Goal: Find specific page/section: Find specific page/section

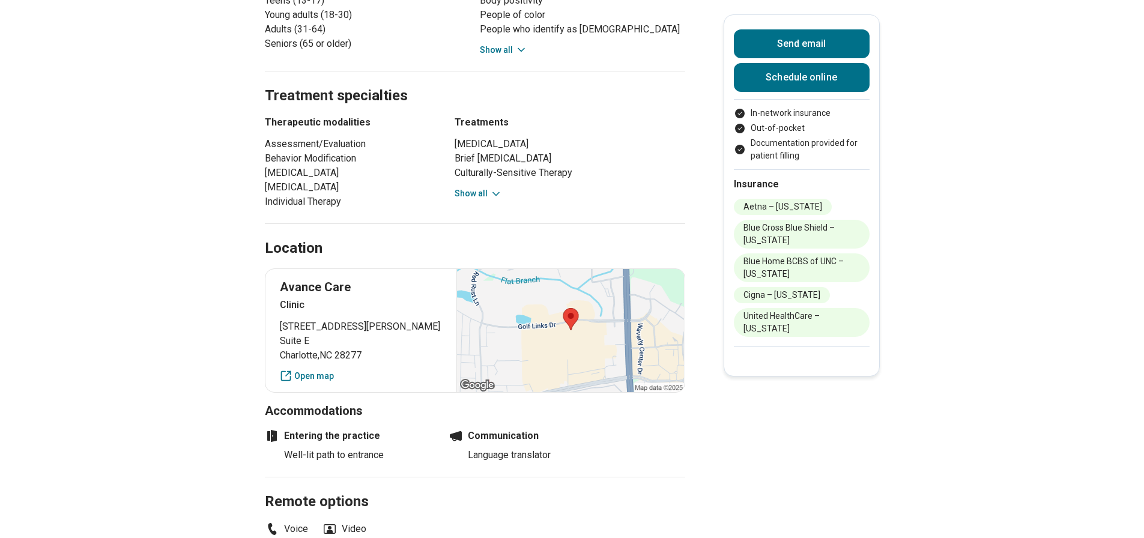
scroll to position [721, 0]
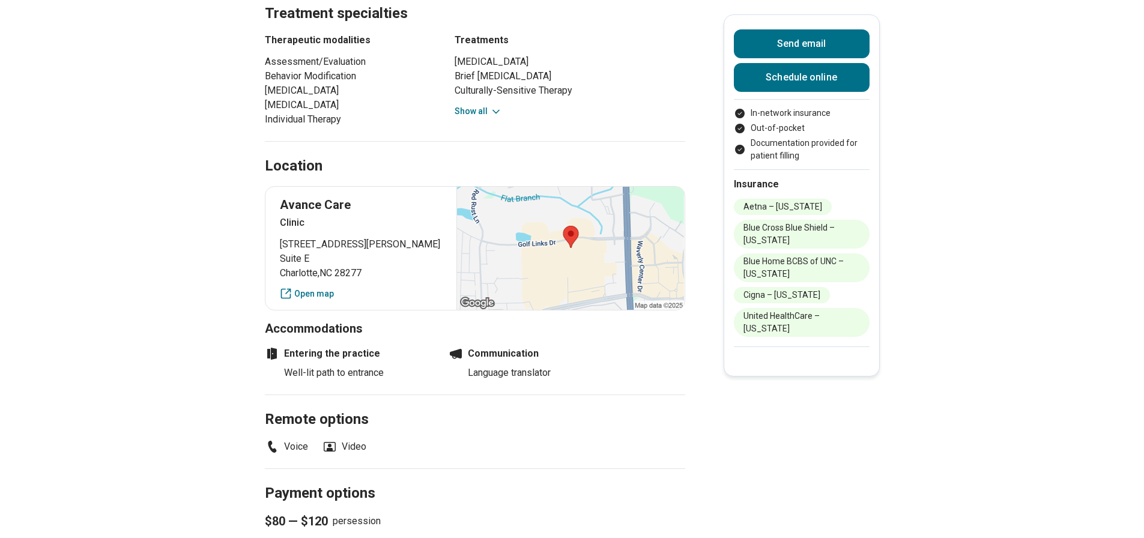
click at [288, 196] on p "Avance Care" at bounding box center [361, 204] width 163 height 17
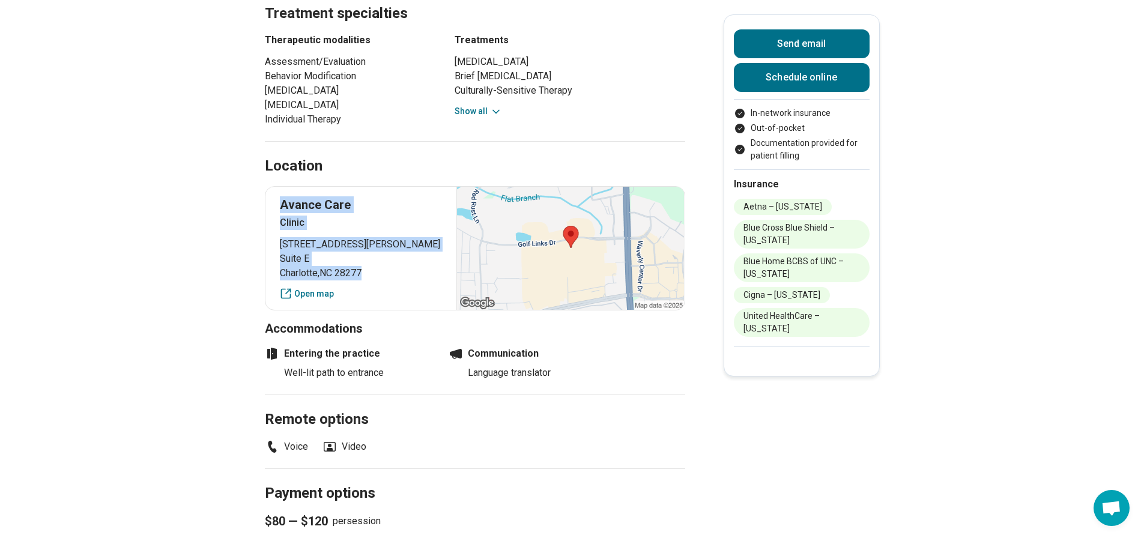
drag, startPoint x: 288, startPoint y: 177, endPoint x: 365, endPoint y: 249, distance: 105.4
click at [365, 249] on div "Avance Care Clinic 9805 Sandy Rock Place Suite E Charlotte , NC 28277 Open map" at bounding box center [475, 248] width 421 height 124
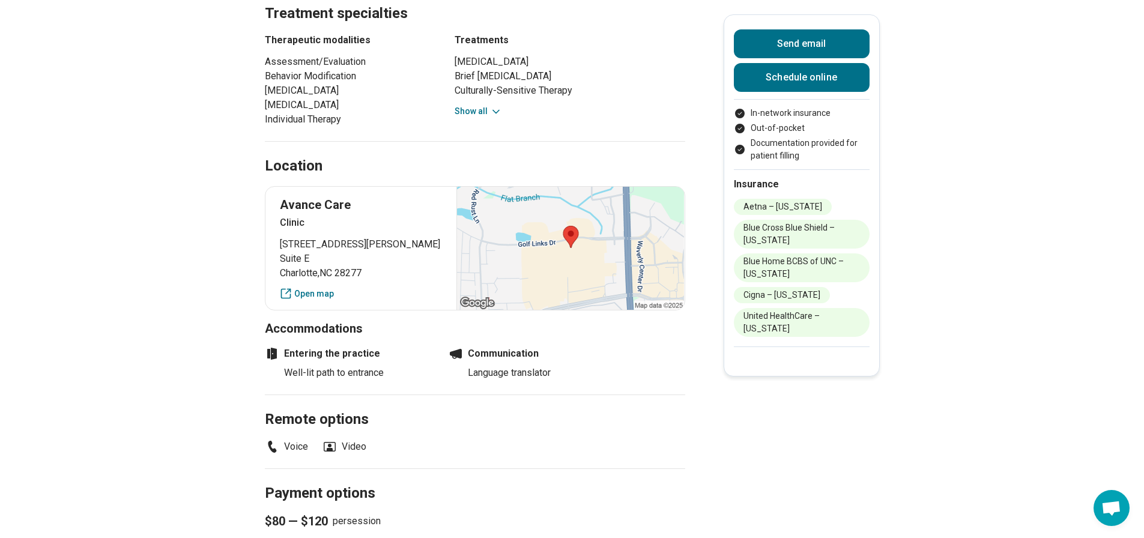
click at [379, 141] on div "Location" at bounding box center [475, 151] width 421 height 49
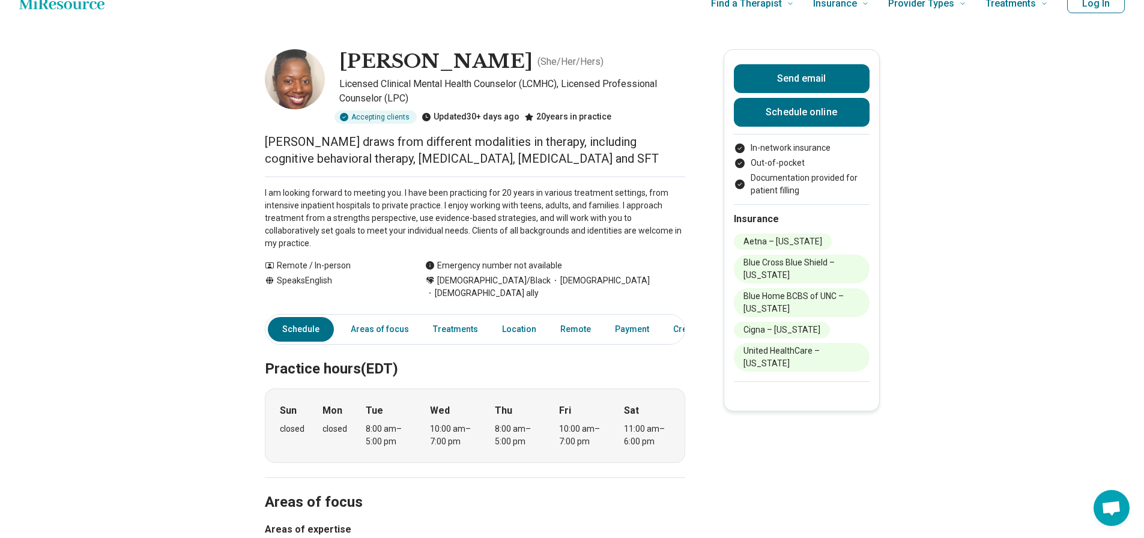
scroll to position [0, 0]
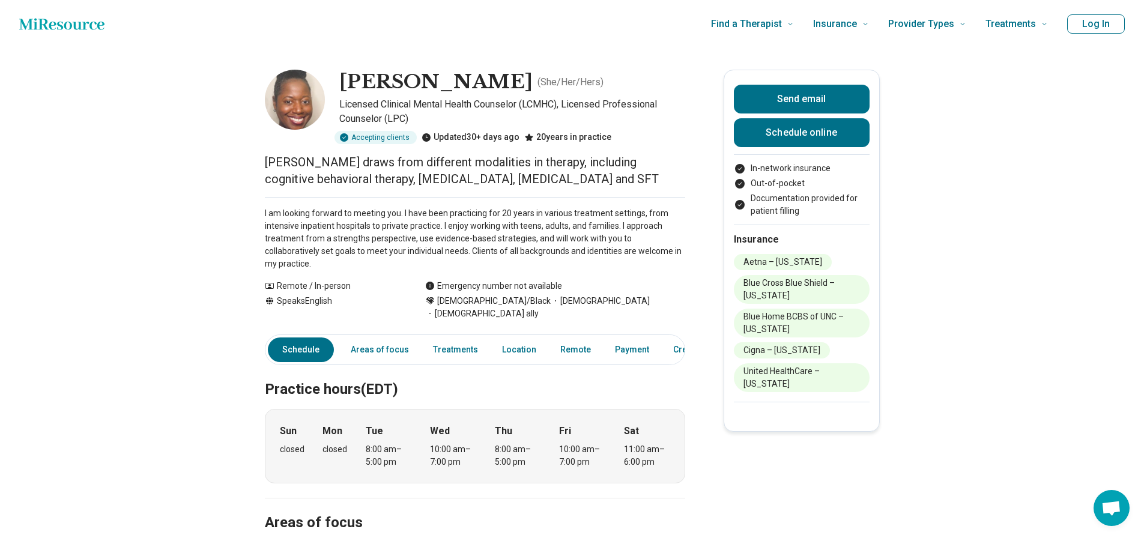
click at [370, 93] on h1 "[PERSON_NAME]" at bounding box center [435, 82] width 193 height 25
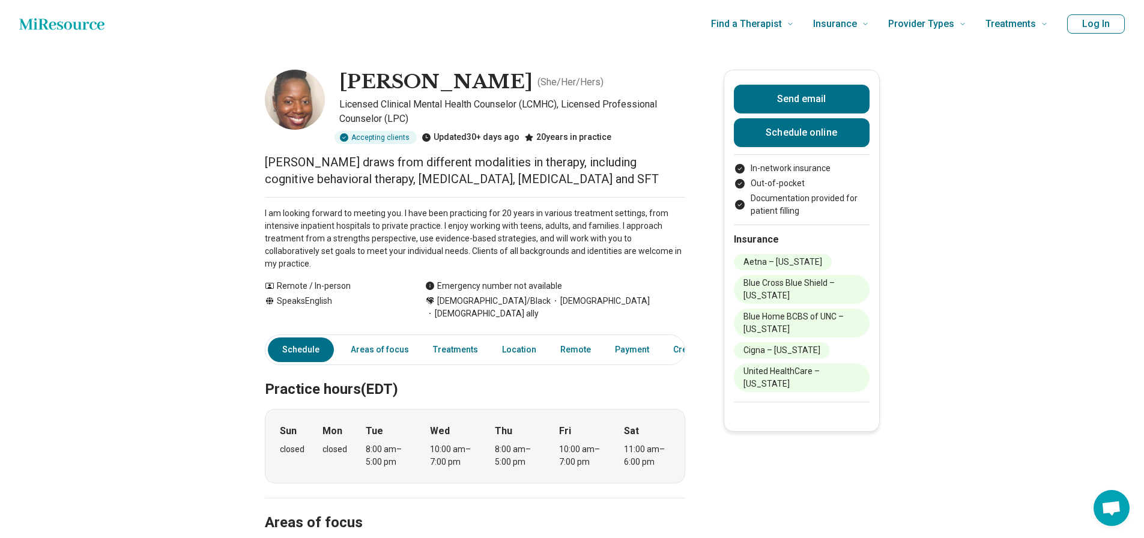
click at [541, 104] on p "Licensed Clinical Mental Health Counselor (LCMHC), Licensed Professional Counse…" at bounding box center [512, 111] width 346 height 29
copy p "LCMHC"
